Goal: Task Accomplishment & Management: Manage account settings

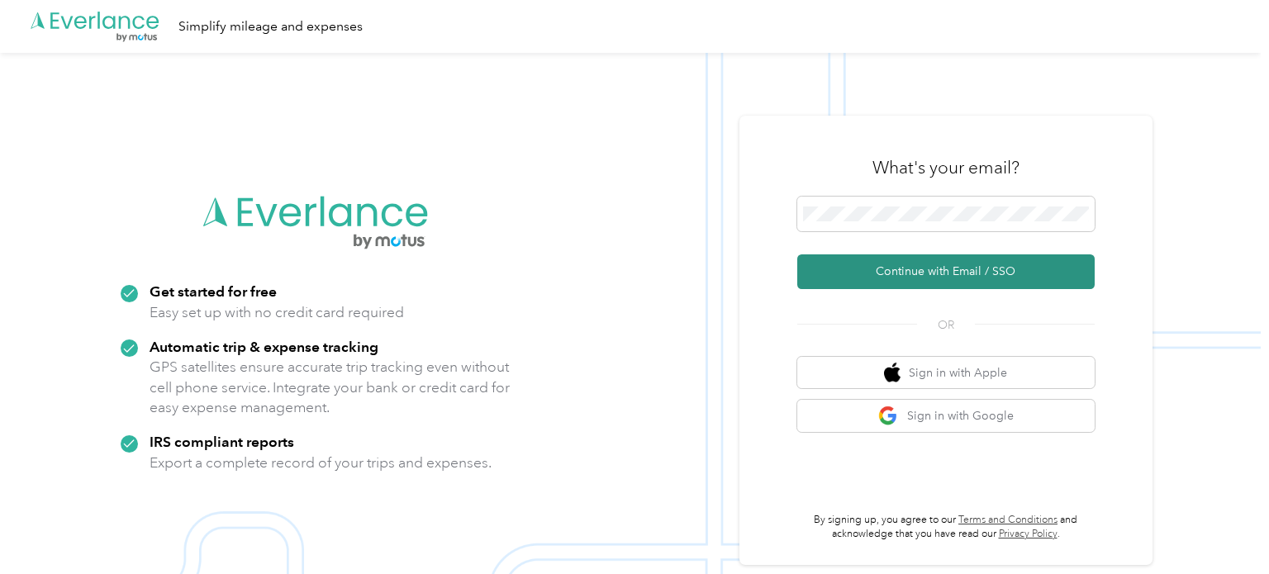
click at [888, 280] on button "Continue with Email / SSO" at bounding box center [947, 272] width 298 height 35
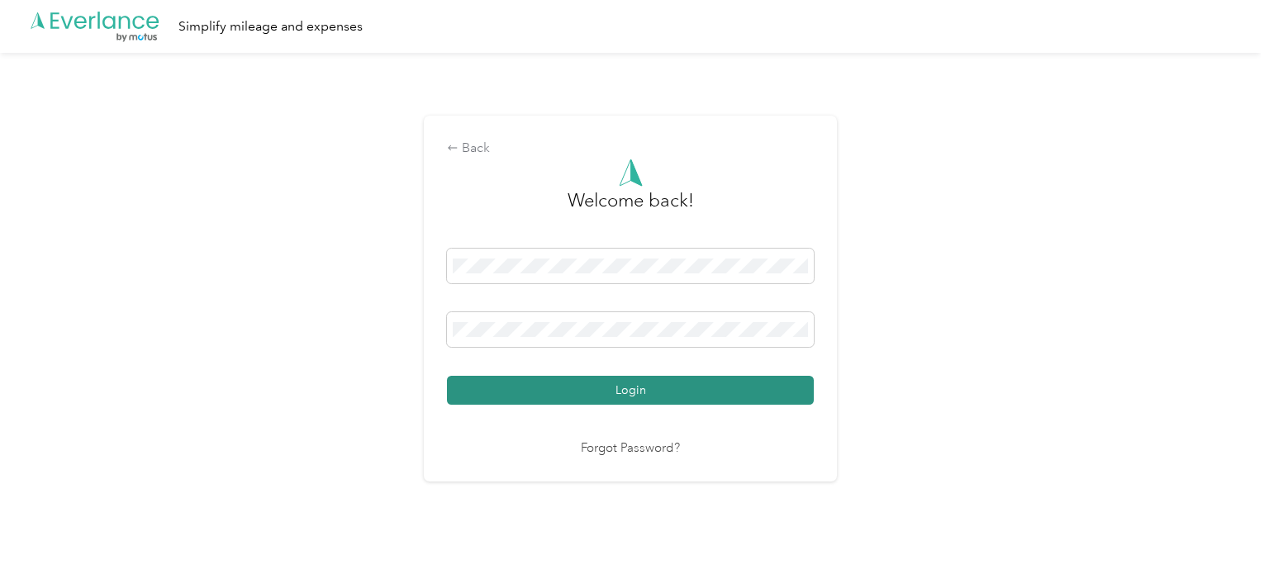
click at [642, 389] on button "Login" at bounding box center [630, 390] width 367 height 29
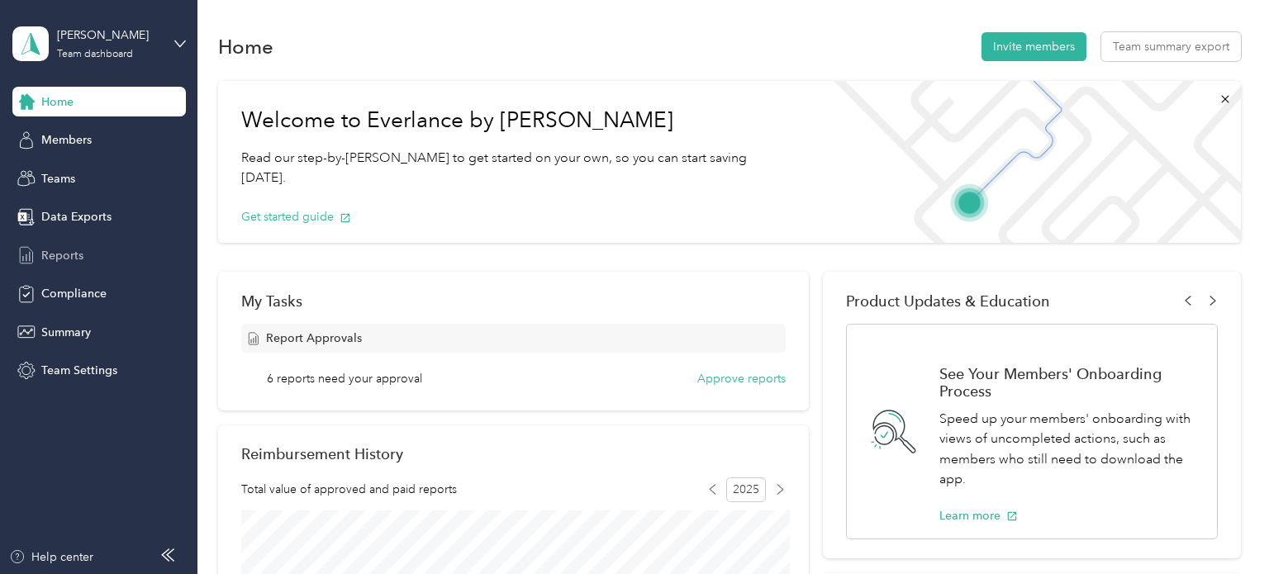
click at [79, 256] on span "Reports" at bounding box center [62, 255] width 42 height 17
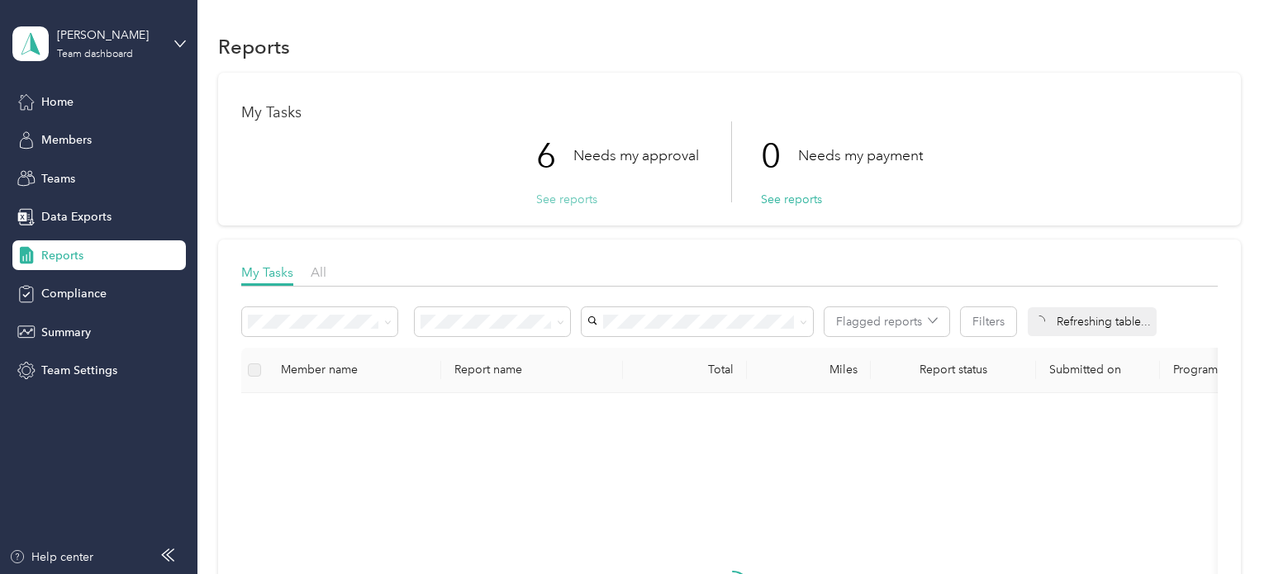
click at [538, 195] on button "See reports" at bounding box center [566, 199] width 61 height 17
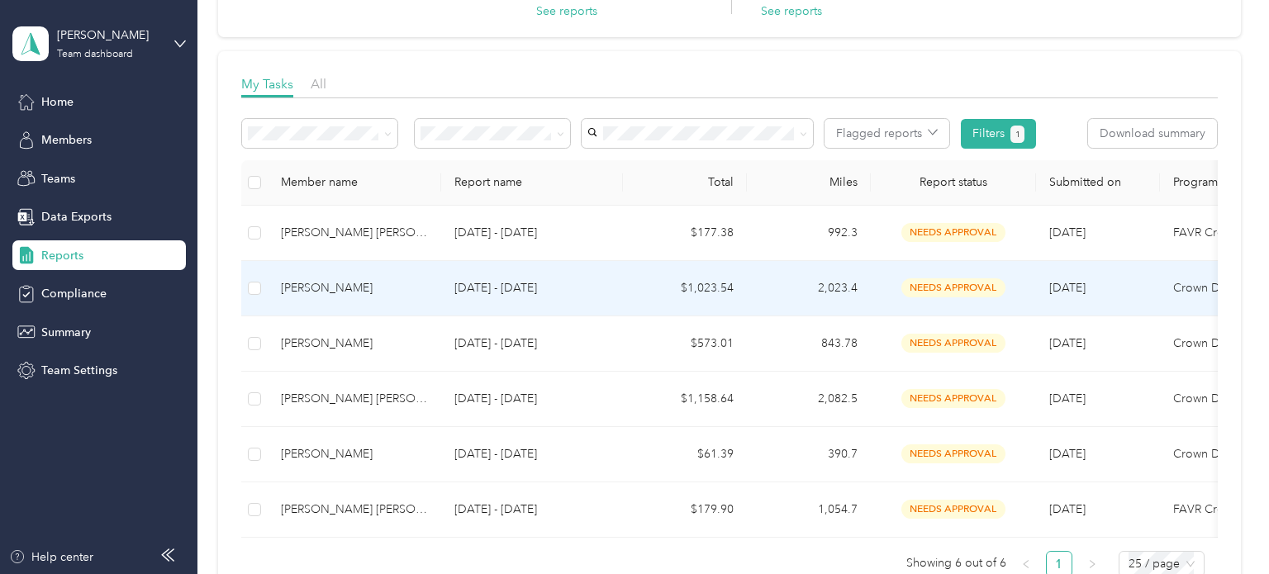
scroll to position [190, 0]
click at [338, 279] on div "[PERSON_NAME]" at bounding box center [354, 287] width 147 height 18
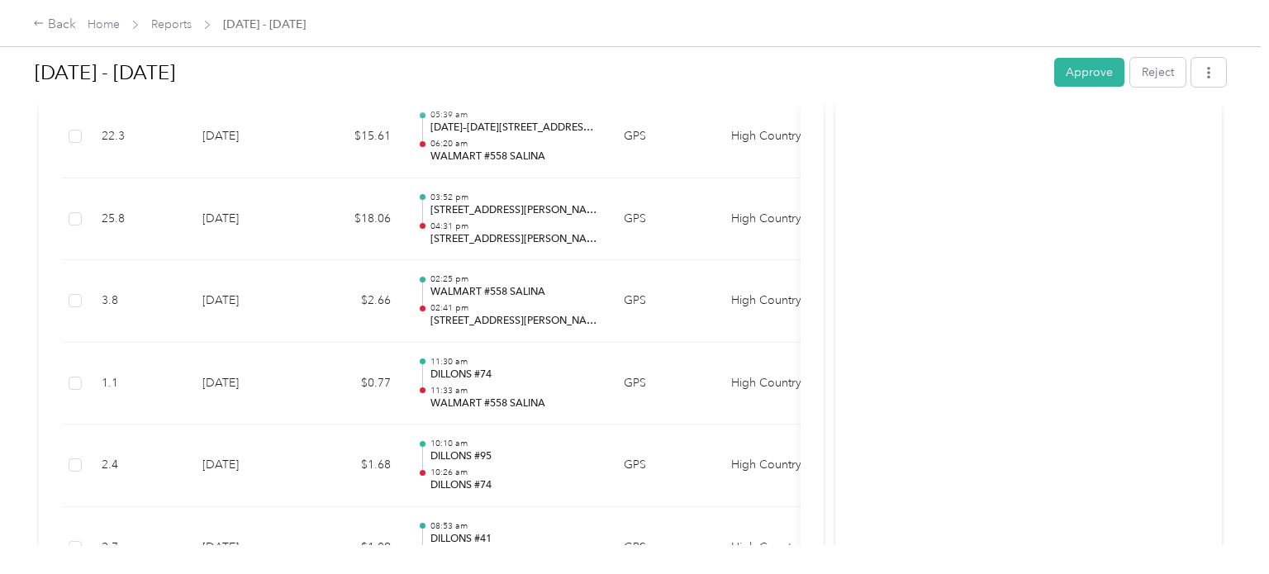
scroll to position [8433, 0]
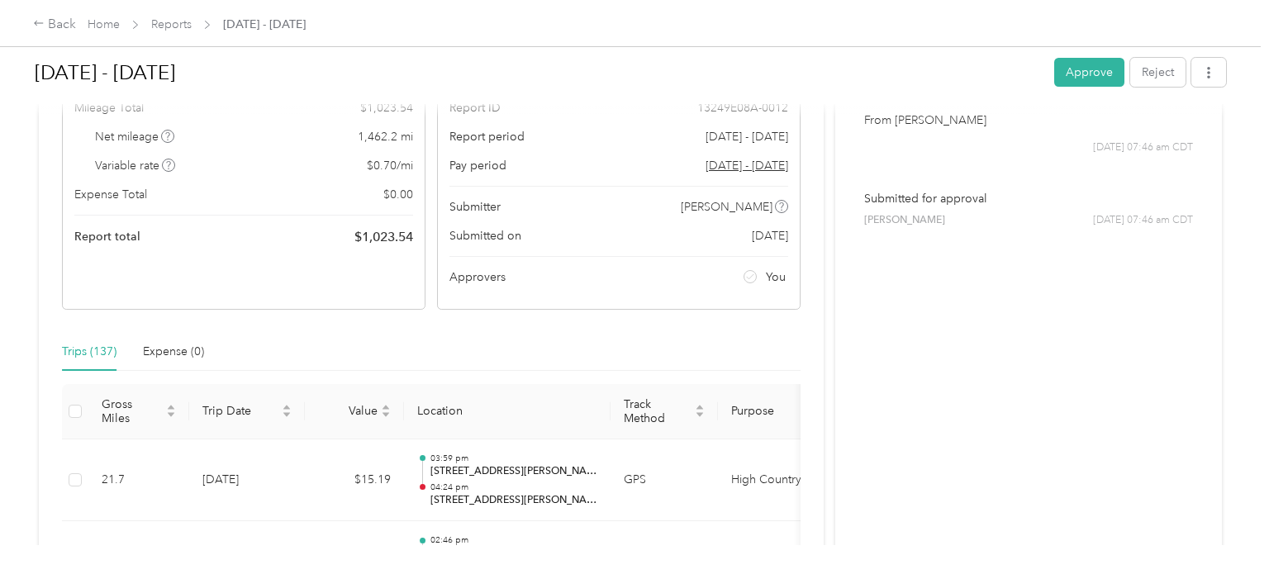
scroll to position [0, 0]
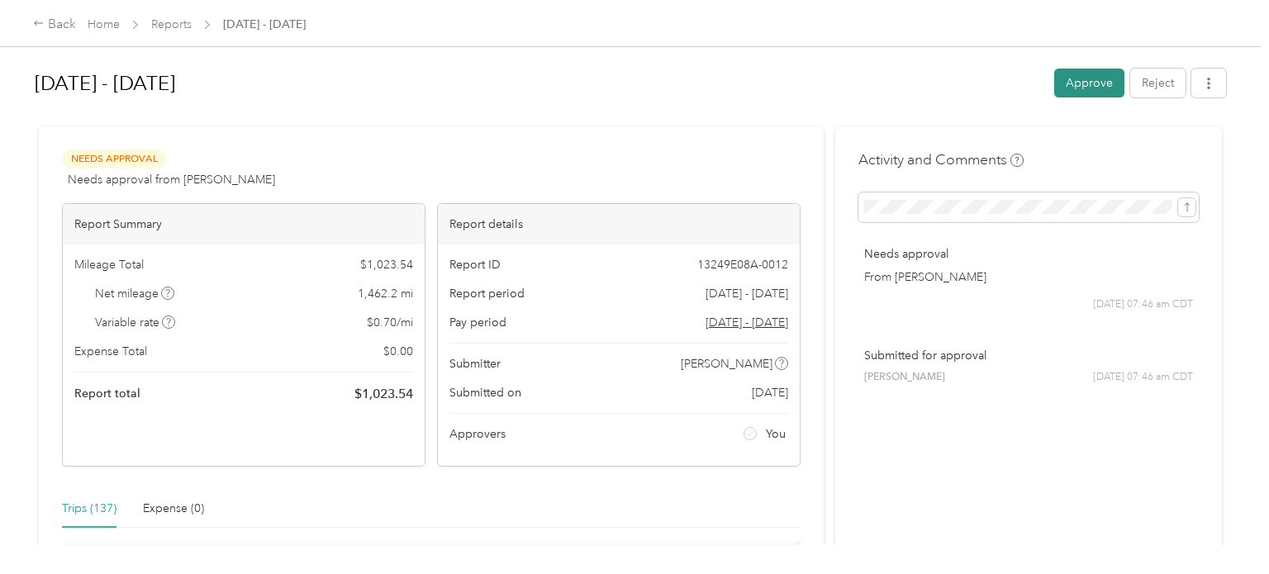
click at [1070, 83] on button "Approve" at bounding box center [1090, 83] width 70 height 29
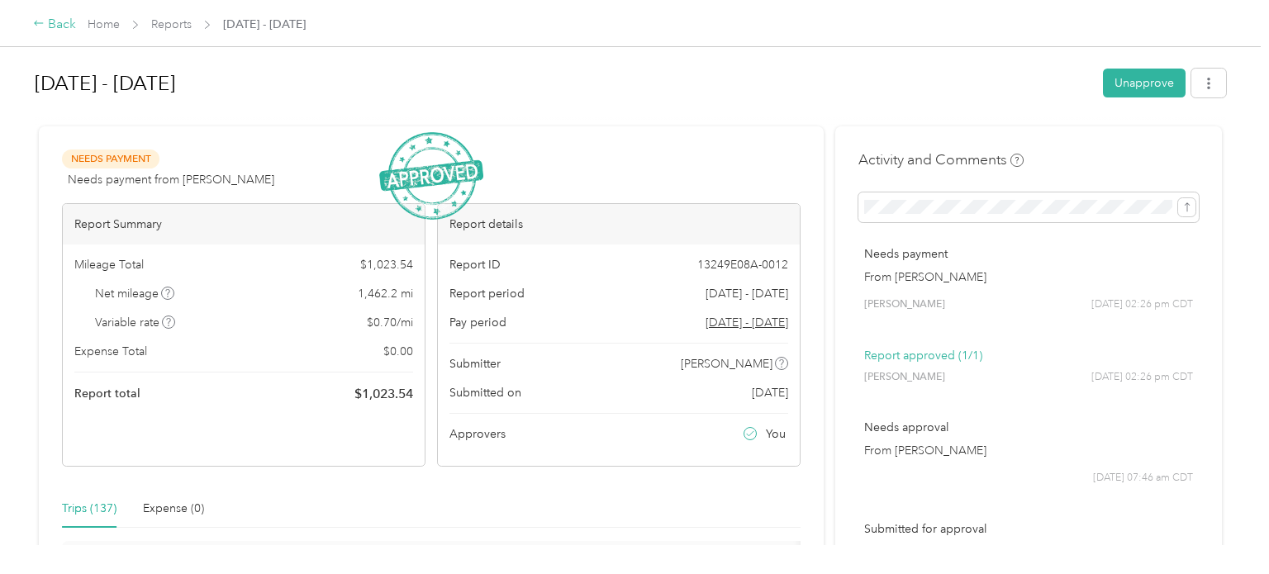
click at [56, 19] on div "Back" at bounding box center [54, 25] width 43 height 20
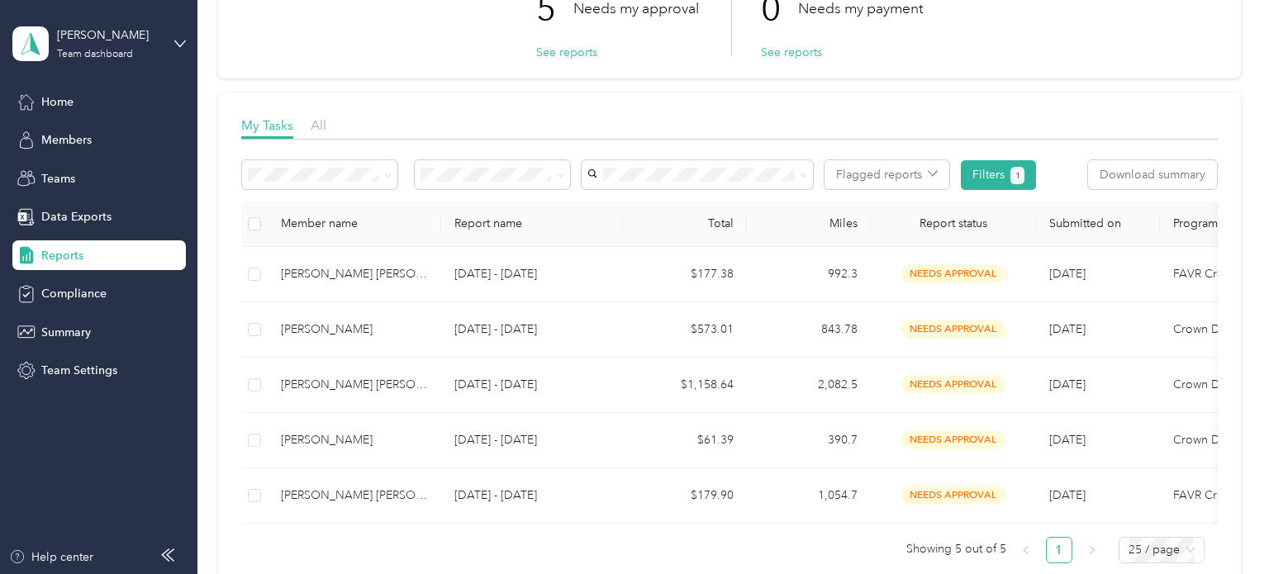
scroll to position [195, 0]
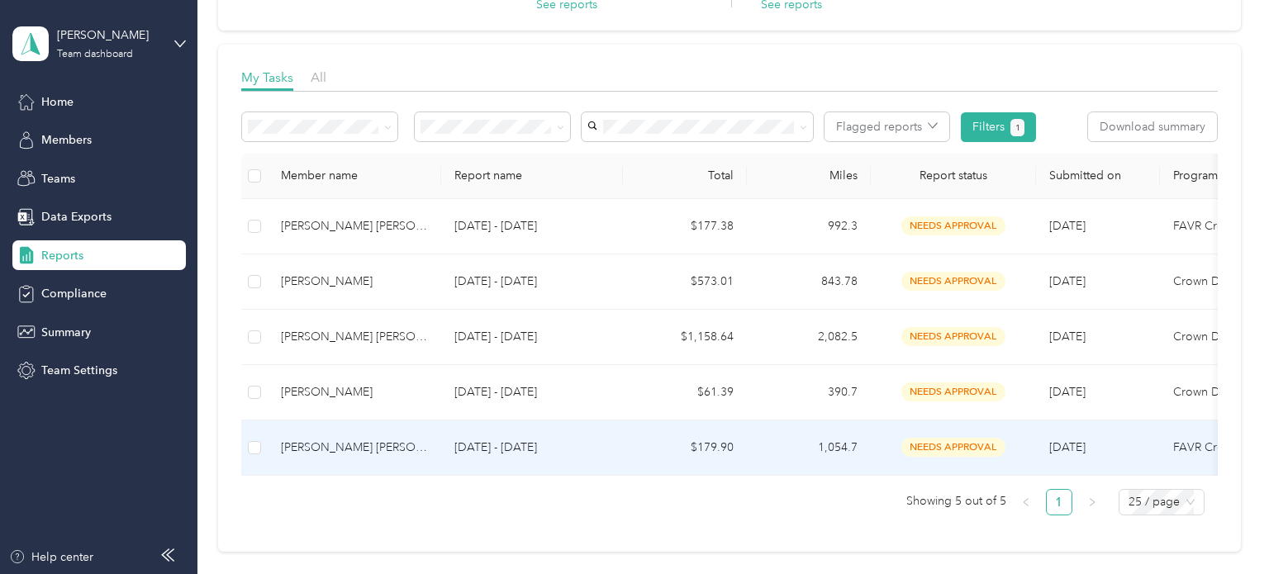
click at [383, 446] on div "[PERSON_NAME] [PERSON_NAME]" at bounding box center [354, 448] width 147 height 18
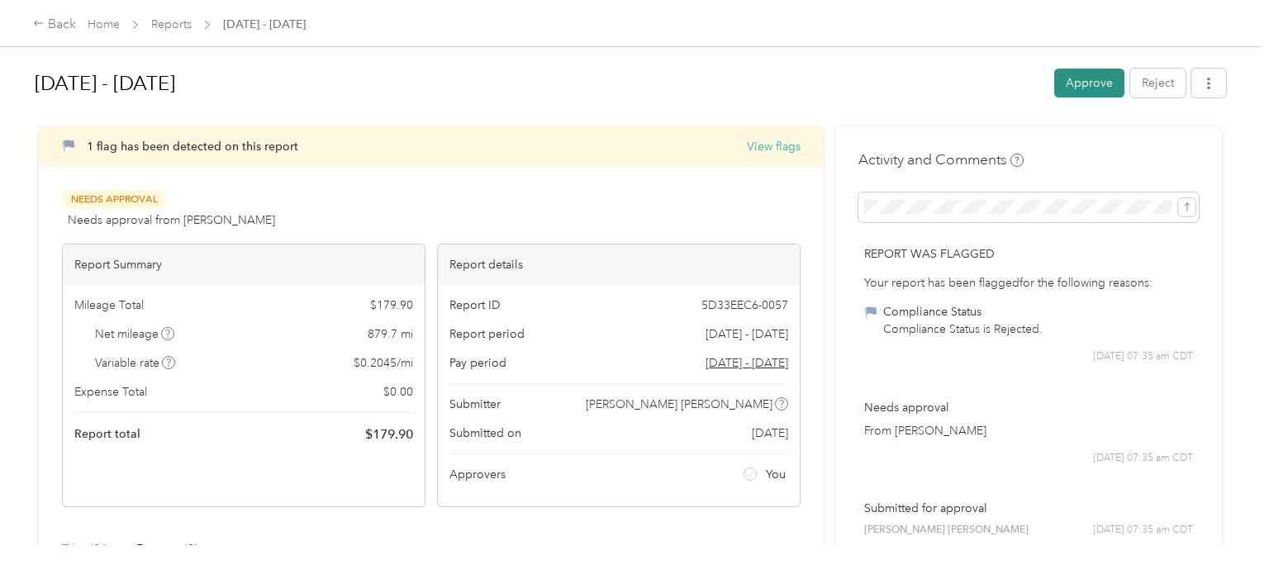
click at [1124, 88] on button "Approve" at bounding box center [1090, 83] width 70 height 29
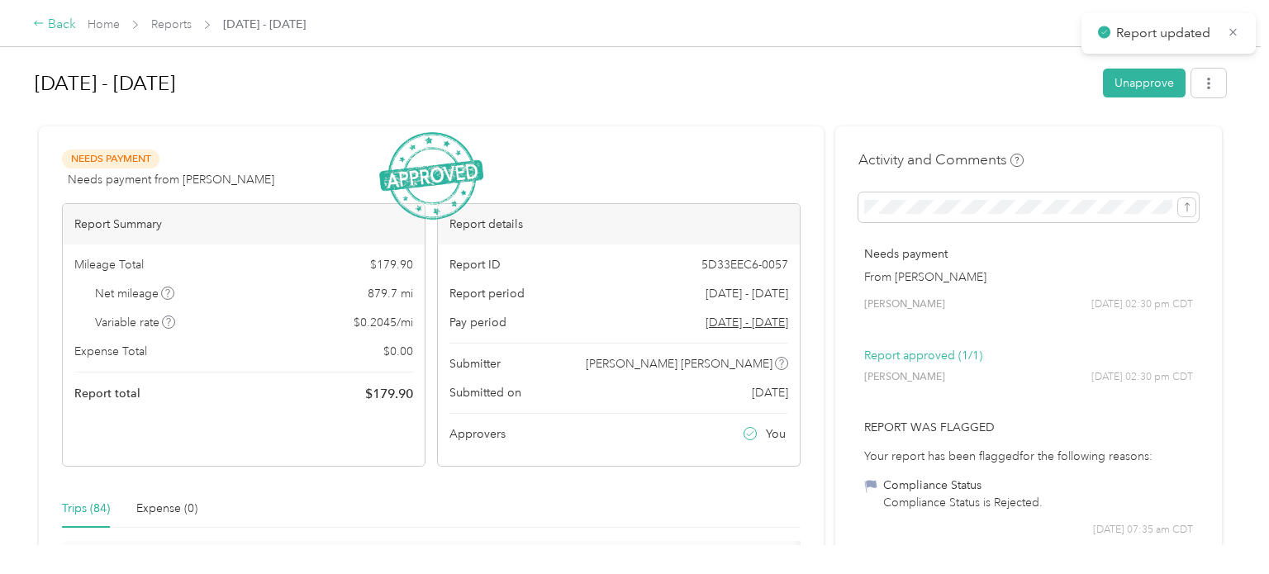
click at [56, 24] on div "Back" at bounding box center [54, 25] width 43 height 20
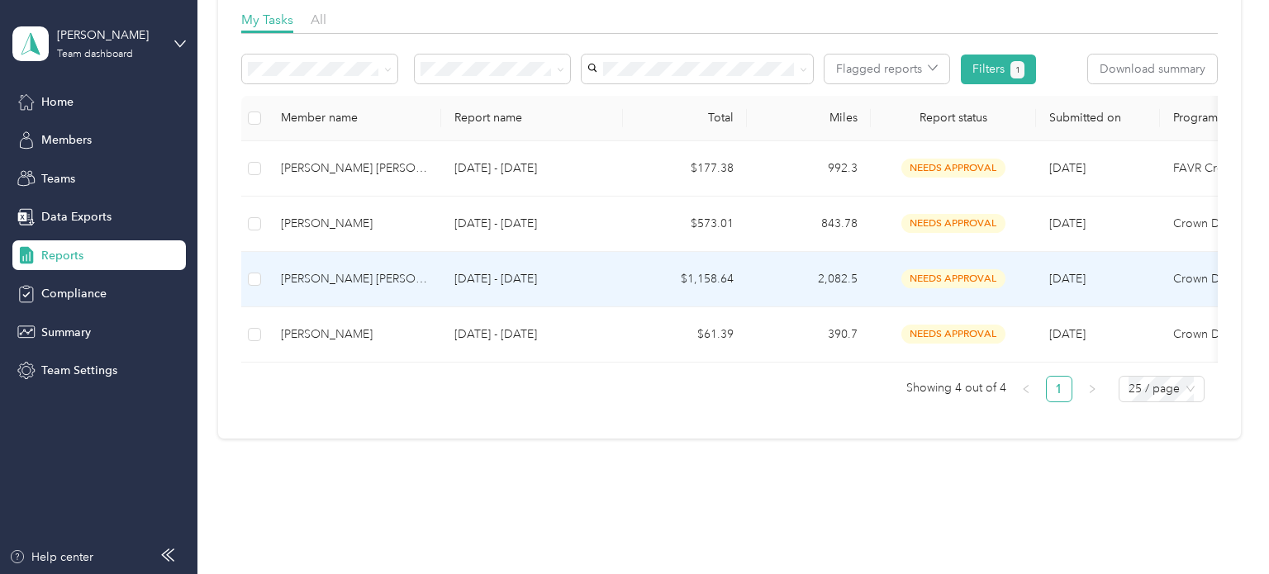
scroll to position [245, 0]
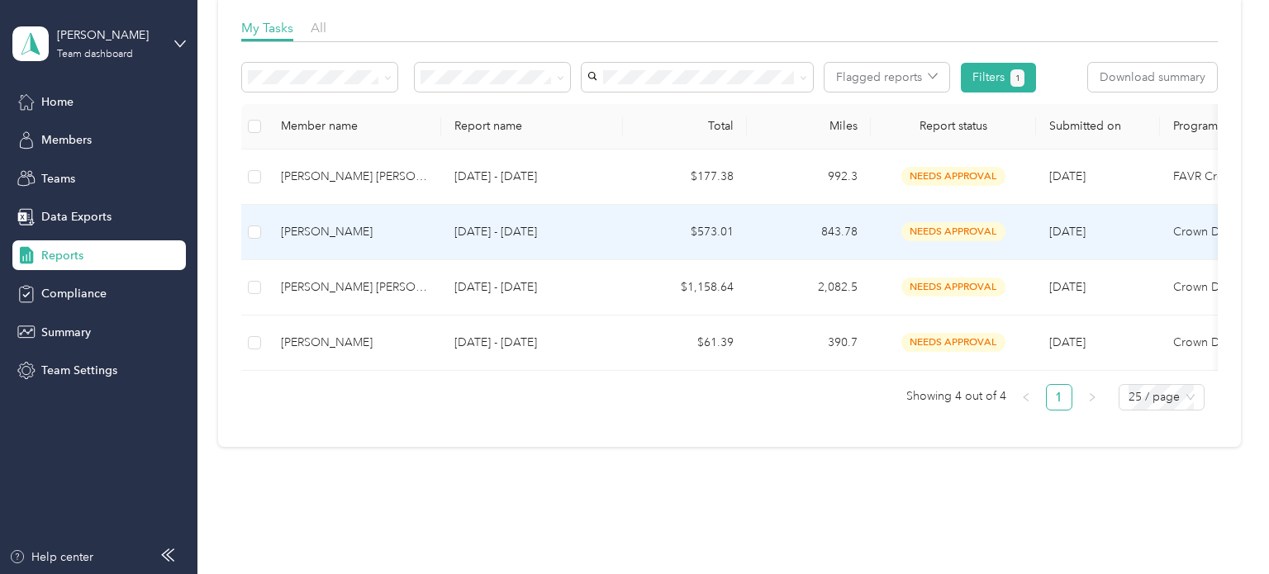
click at [331, 243] on td "[PERSON_NAME]" at bounding box center [355, 232] width 174 height 55
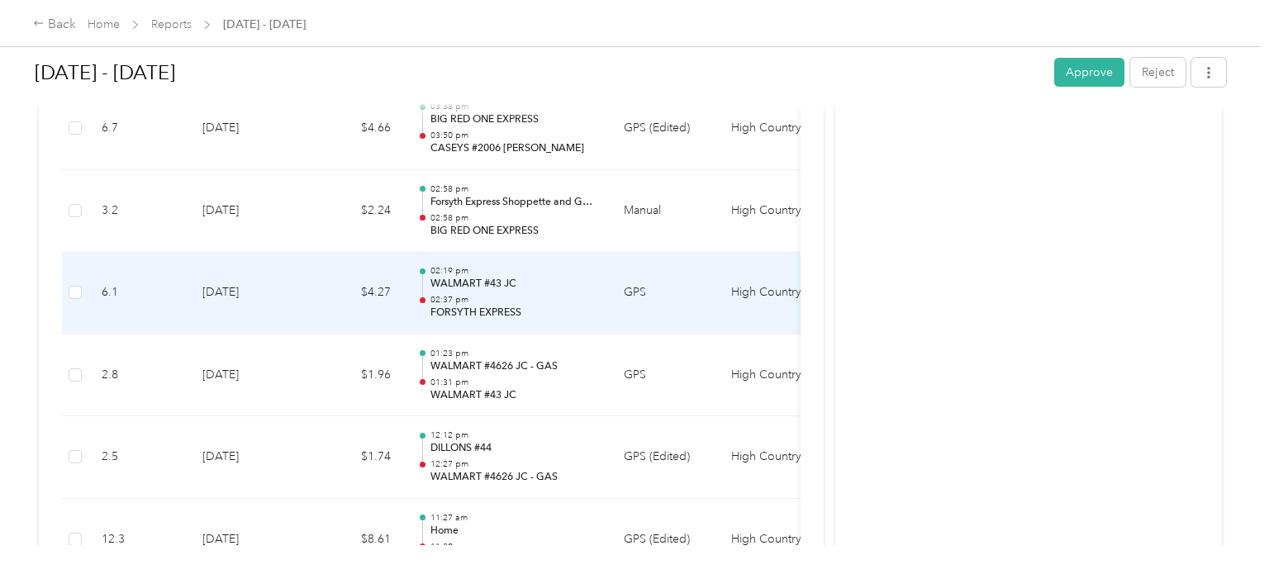
scroll to position [2410, 0]
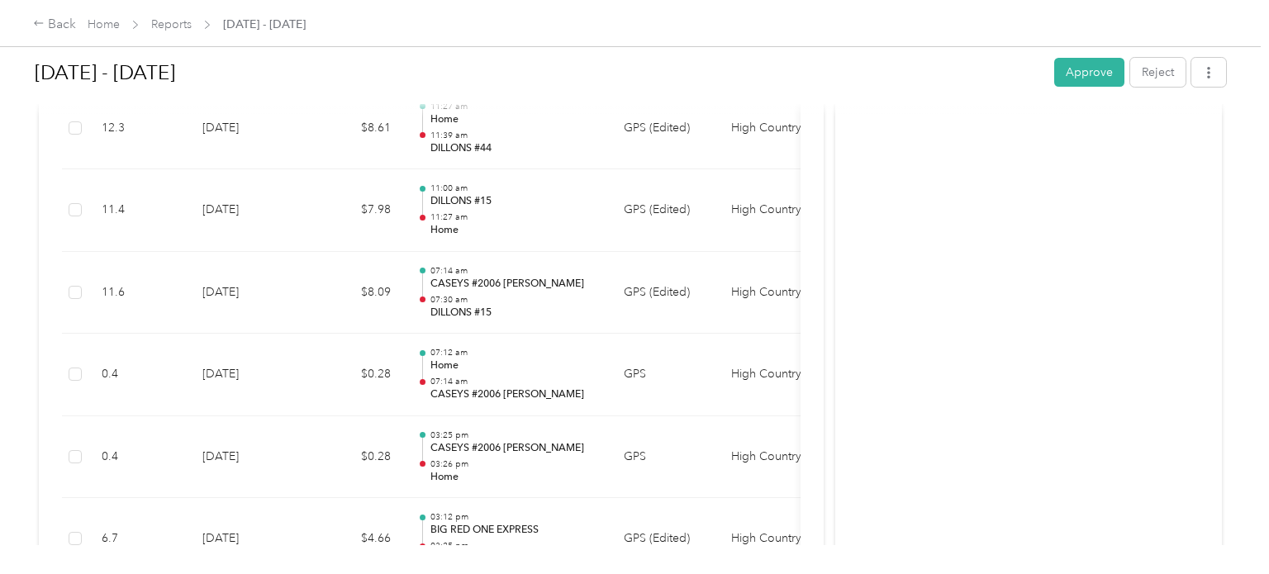
scroll to position [2843, 0]
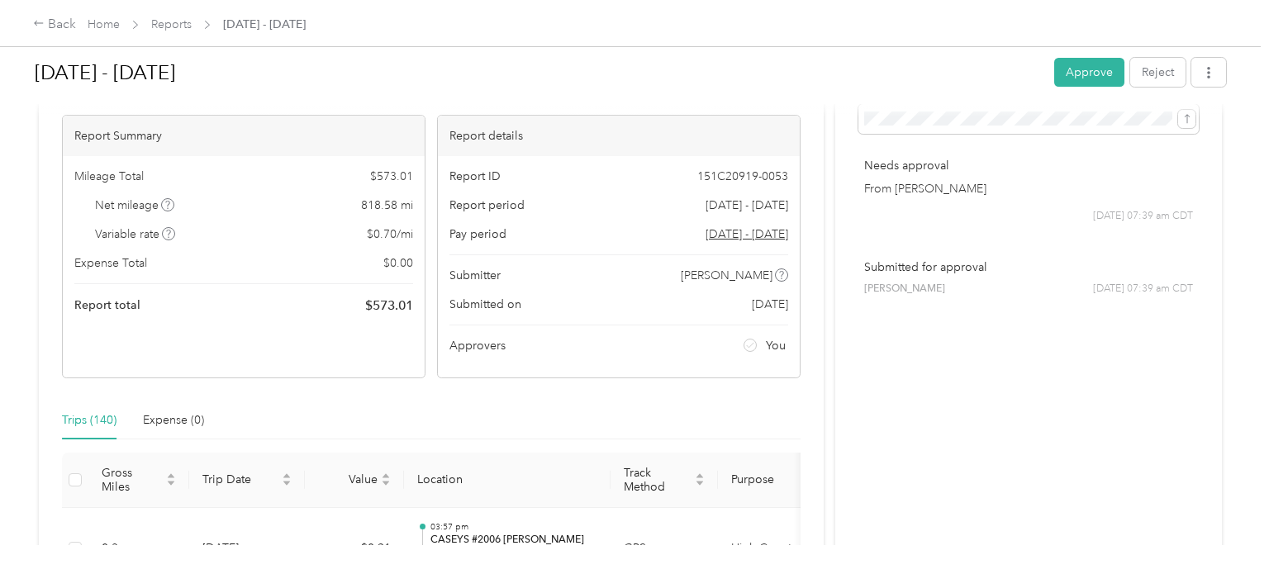
scroll to position [0, 0]
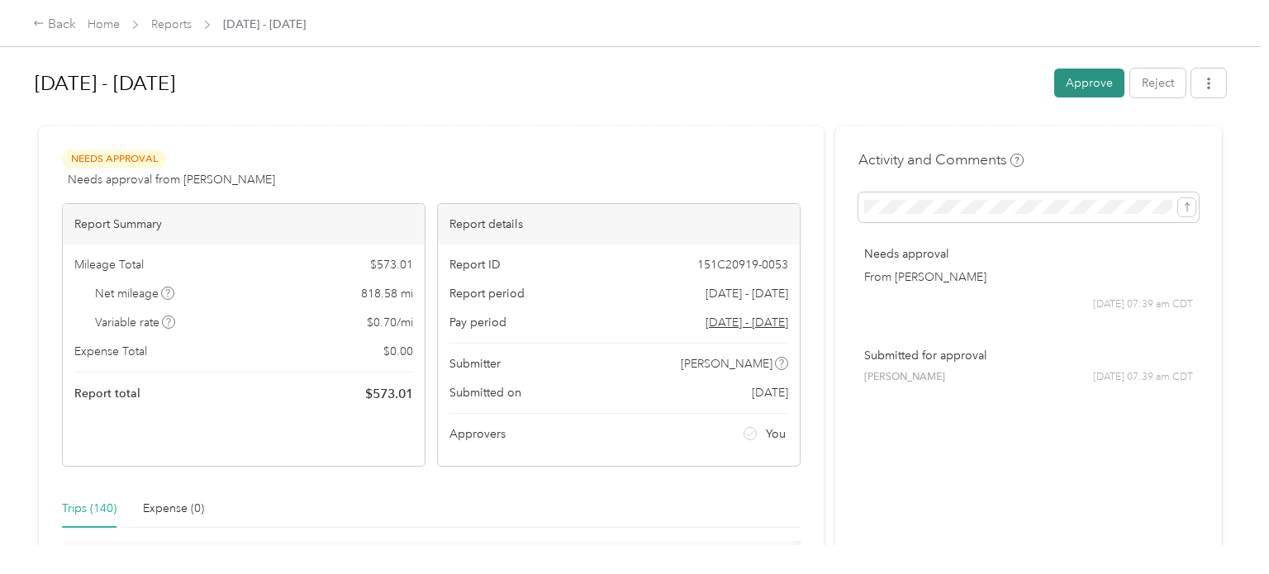
click at [1111, 88] on button "Approve" at bounding box center [1090, 83] width 70 height 29
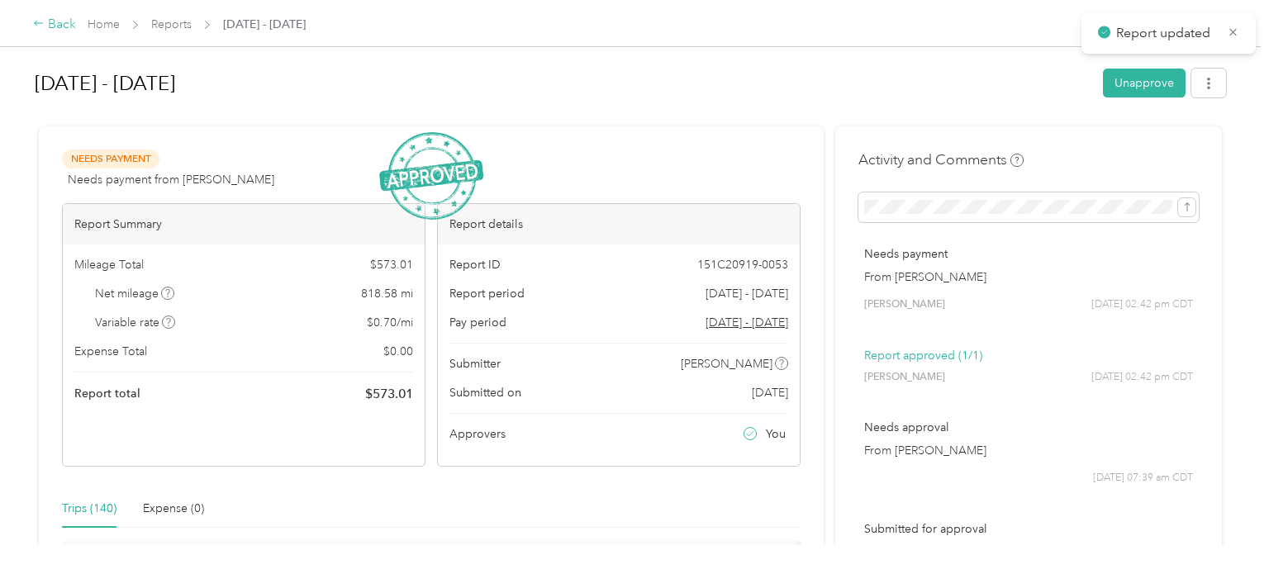
click at [51, 24] on div "Back" at bounding box center [54, 25] width 43 height 20
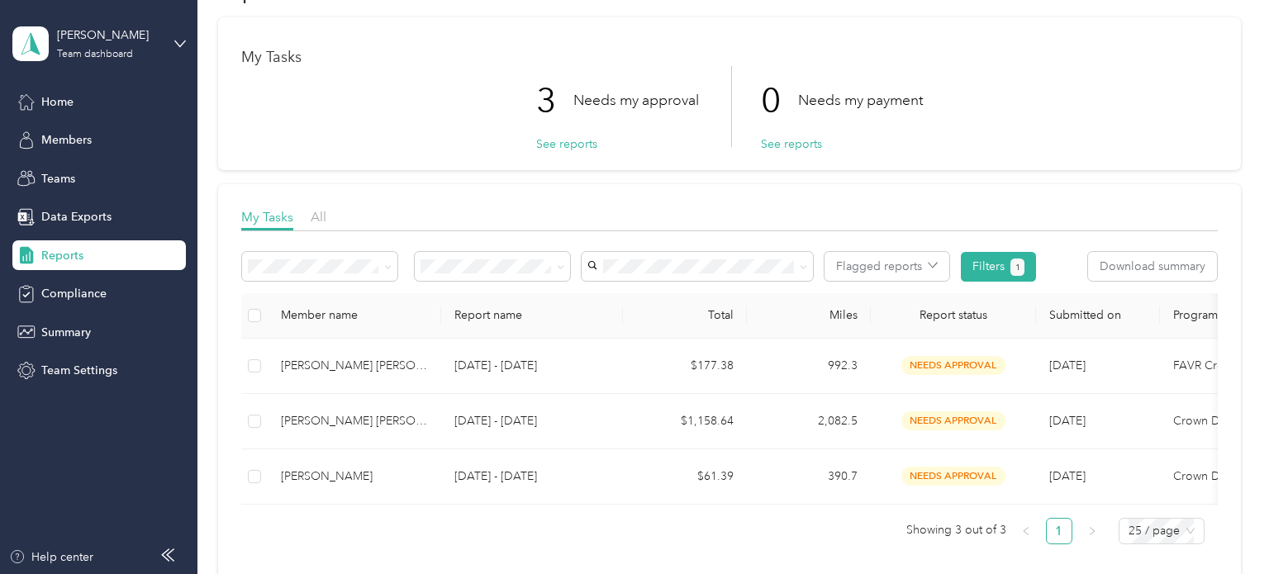
scroll to position [63, 0]
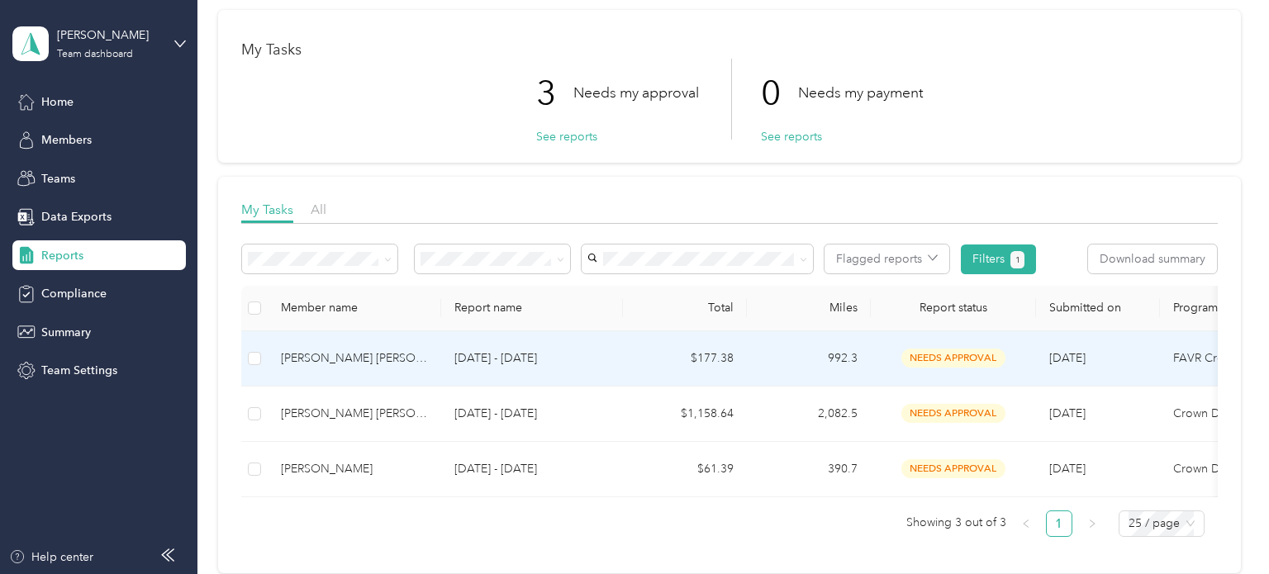
click at [377, 359] on div "[PERSON_NAME] [PERSON_NAME]" at bounding box center [354, 359] width 147 height 18
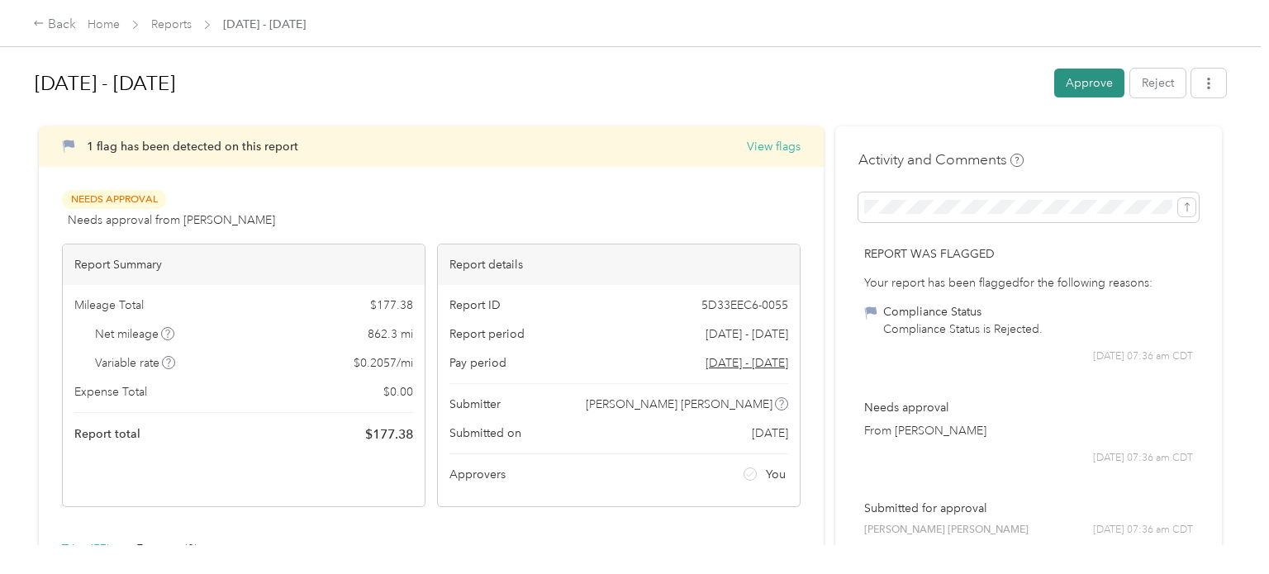
click at [1112, 88] on button "Approve" at bounding box center [1090, 83] width 70 height 29
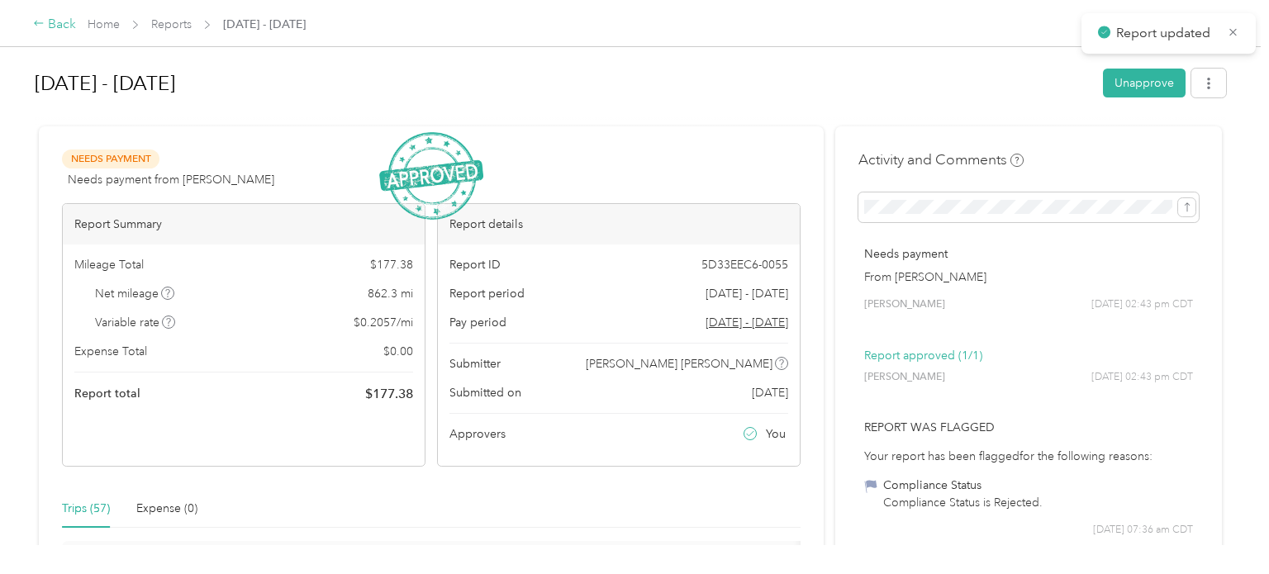
click at [46, 19] on div "Back" at bounding box center [54, 25] width 43 height 20
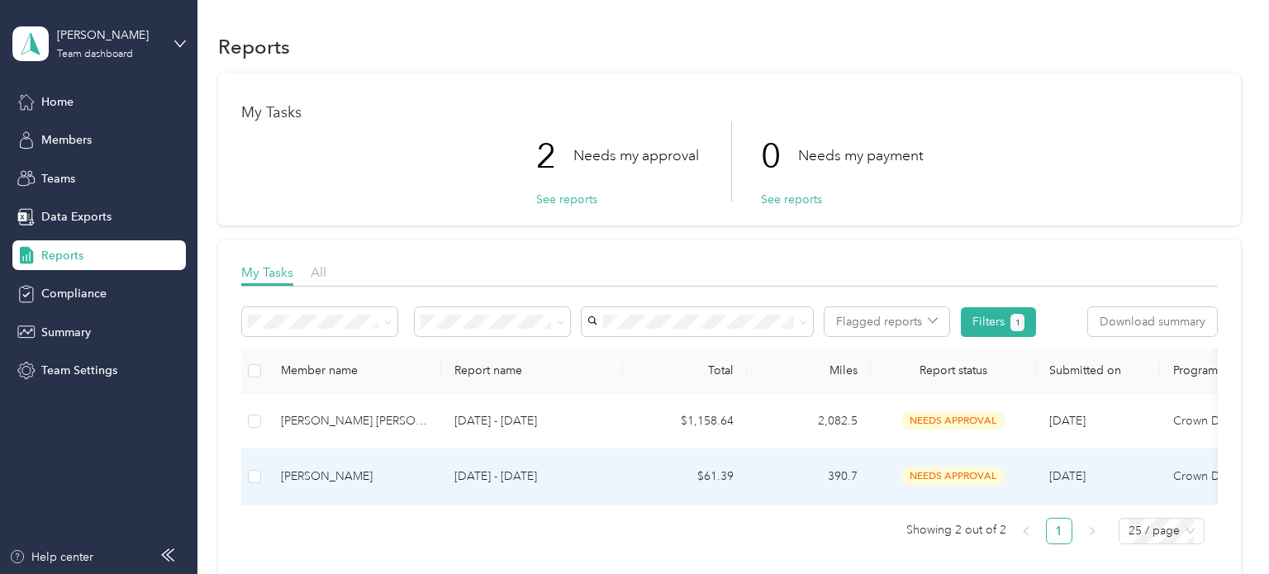
click at [325, 468] on div "[PERSON_NAME]" at bounding box center [354, 477] width 147 height 18
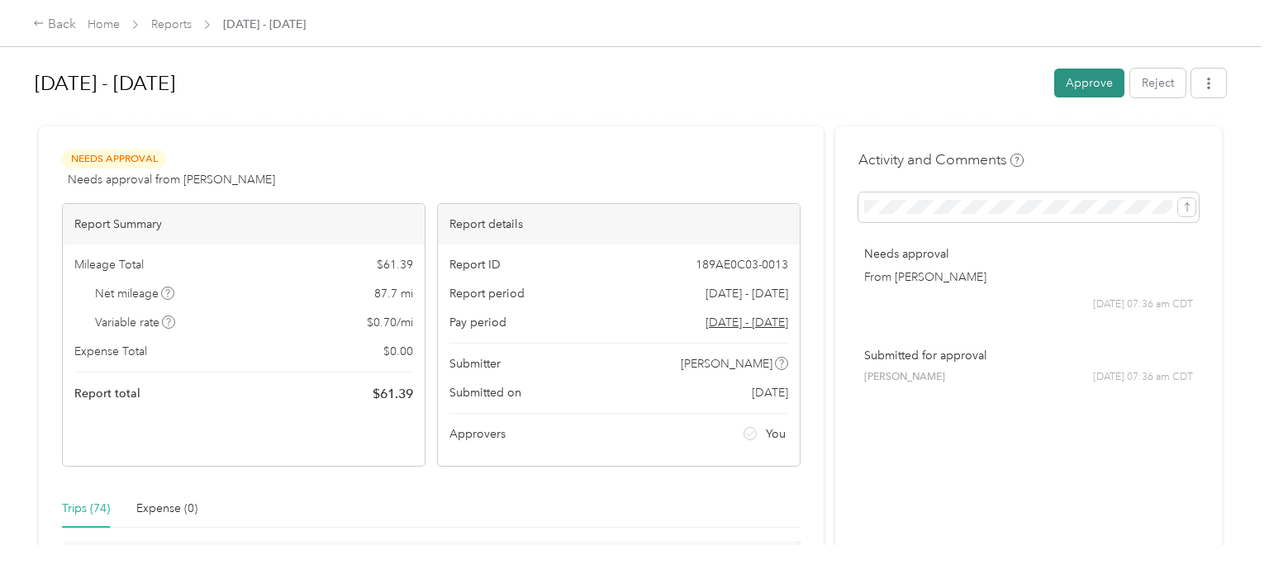
click at [1110, 85] on button "Approve" at bounding box center [1090, 83] width 70 height 29
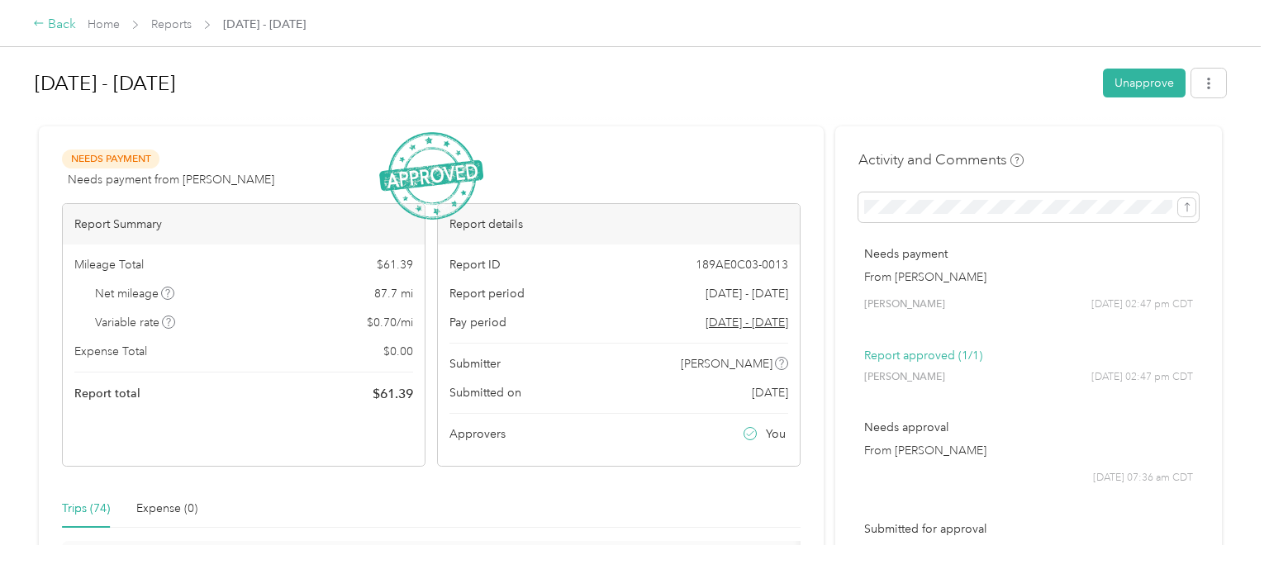
click at [43, 31] on div "Back" at bounding box center [54, 25] width 43 height 20
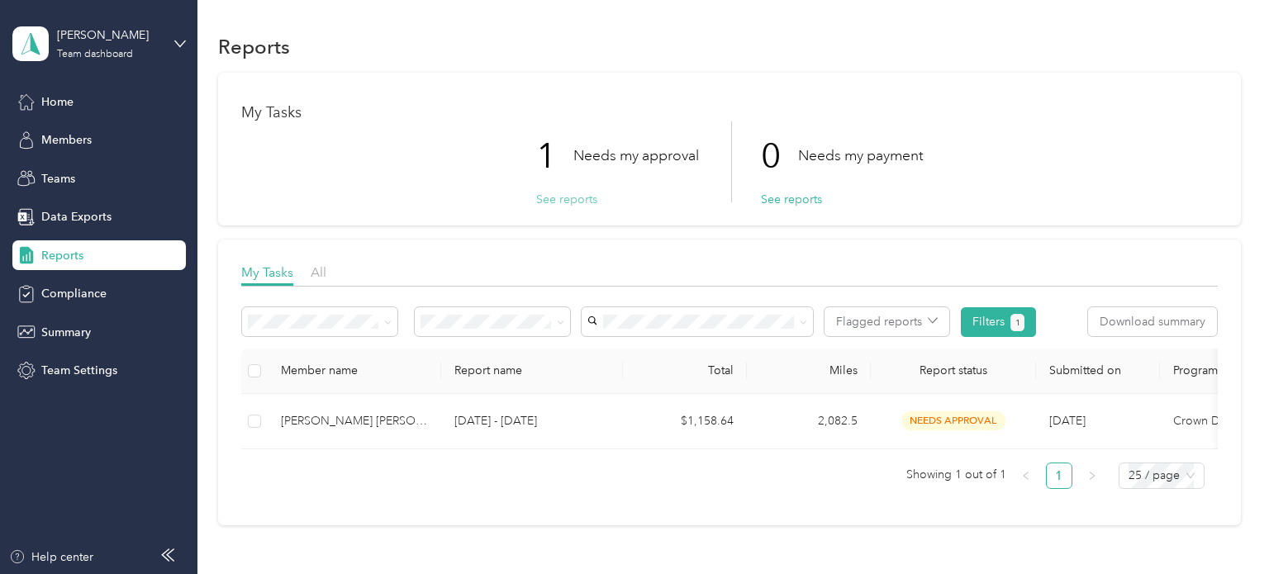
click at [572, 202] on button "See reports" at bounding box center [566, 199] width 61 height 17
click at [660, 492] on div "Member name Report name Total Miles Report status Submitted on Program Approver…" at bounding box center [729, 426] width 977 height 154
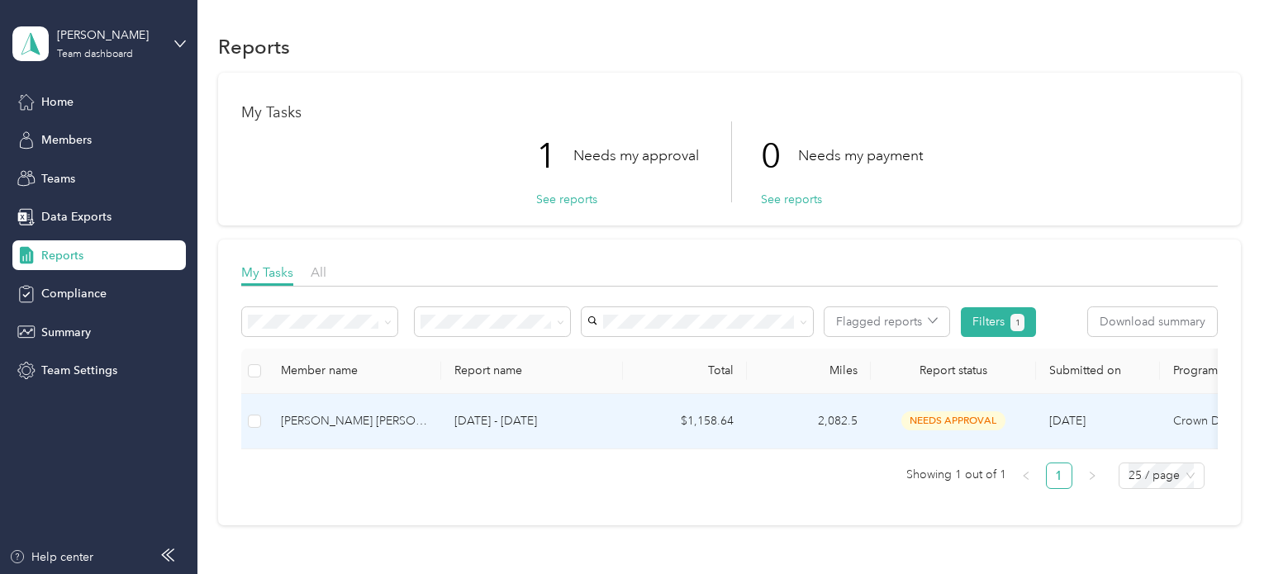
click at [405, 431] on td "[PERSON_NAME] [PERSON_NAME]. [PERSON_NAME]" at bounding box center [355, 421] width 174 height 55
